Goal: Find contact information: Find contact information

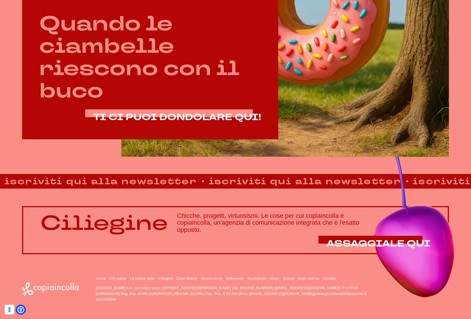
scroll to position [339, 0]
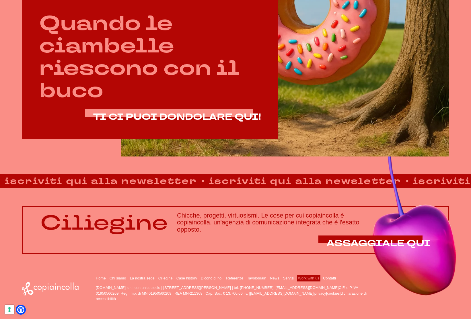
click at [319, 279] on link "Work with us" at bounding box center [308, 278] width 21 height 4
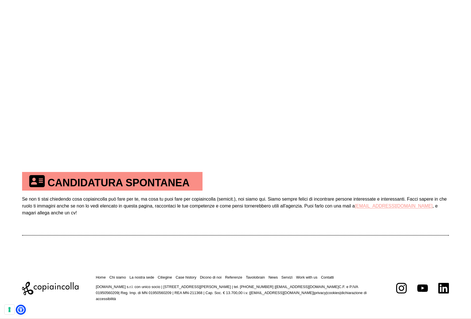
scroll to position [263, 0]
click at [334, 277] on link "Contatti" at bounding box center [327, 277] width 13 height 4
click at [384, 206] on link "job@copiaincolla.com" at bounding box center [394, 205] width 78 height 5
click at [74, 289] on icon at bounding box center [50, 288] width 56 height 13
click at [334, 279] on link "Contatti" at bounding box center [327, 277] width 13 height 4
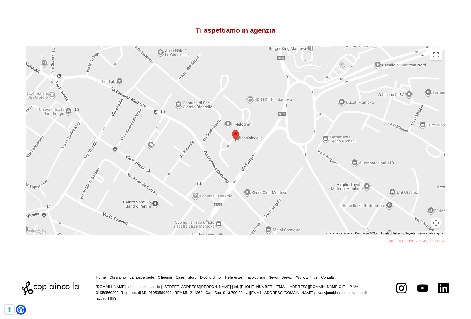
scroll to position [444, 0]
click at [232, 130] on area at bounding box center [232, 130] width 0 height 0
click at [32, 36] on div "Ti aspettiamo in agenzia ← Sposta a sinistra → Sposta a destra ↑ Sposta in alto…" at bounding box center [235, 139] width 427 height 227
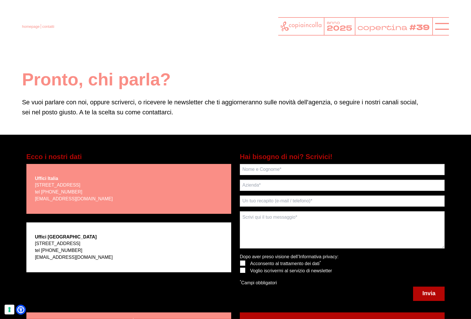
scroll to position [0, 0]
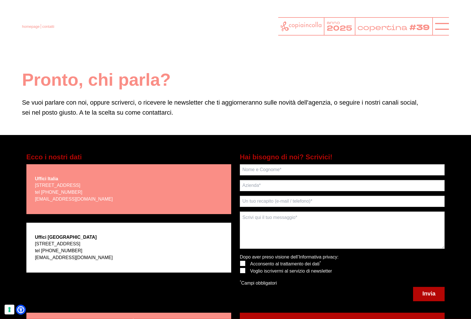
drag, startPoint x: 147, startPoint y: 195, endPoint x: 34, endPoint y: 193, distance: 113.0
click at [34, 193] on div "Uffici Italia via Bachelet, 12 - 46051 San Giorgio Bigarello (MN) tel +39 0376 …" at bounding box center [128, 189] width 205 height 50
copy p "via Bachelet, 12 - 46051 San Giorgio Bigarello (MN)"
click at [52, 202] on link "scrivoqui@copiaincolla.com" at bounding box center [74, 199] width 78 height 5
click at [36, 24] on link "homepage" at bounding box center [30, 26] width 17 height 4
